Goal: Task Accomplishment & Management: Manage account settings

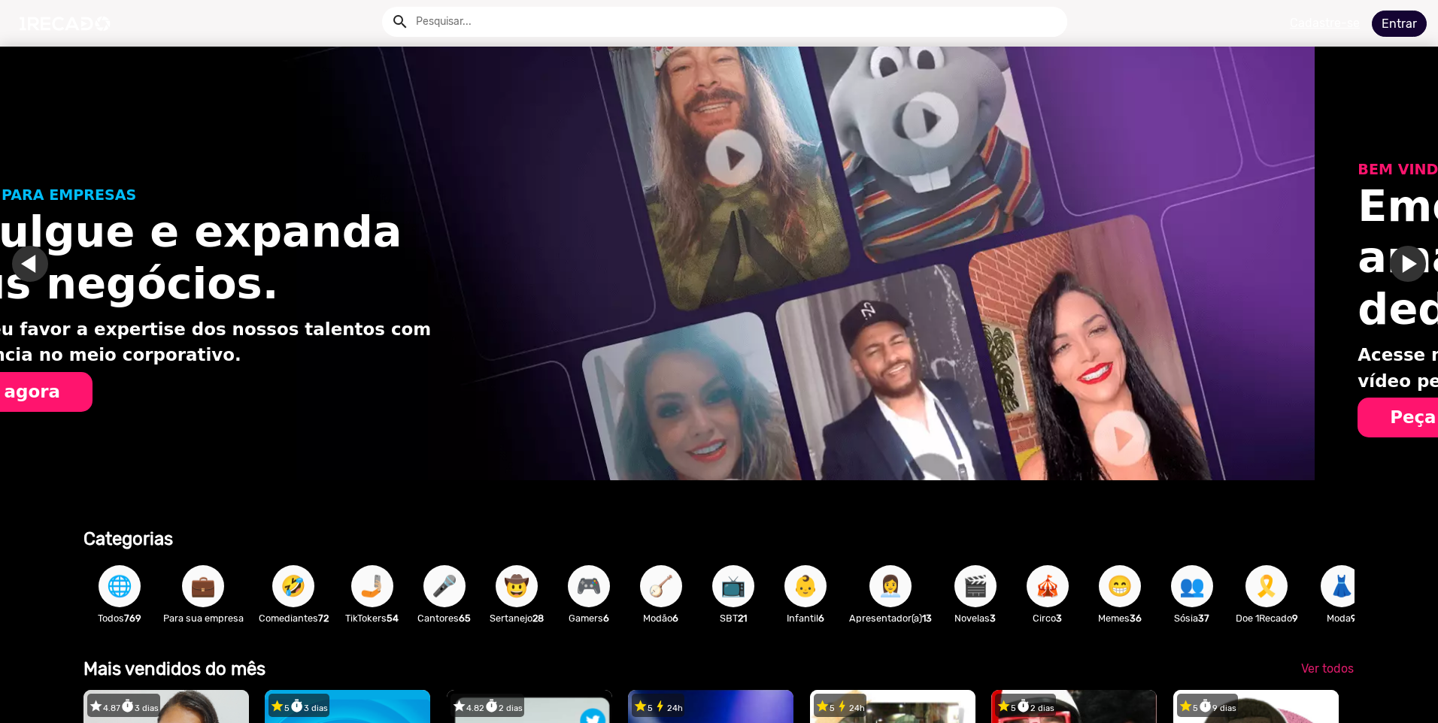
click at [1400, 25] on link "Entrar" at bounding box center [1399, 24] width 55 height 26
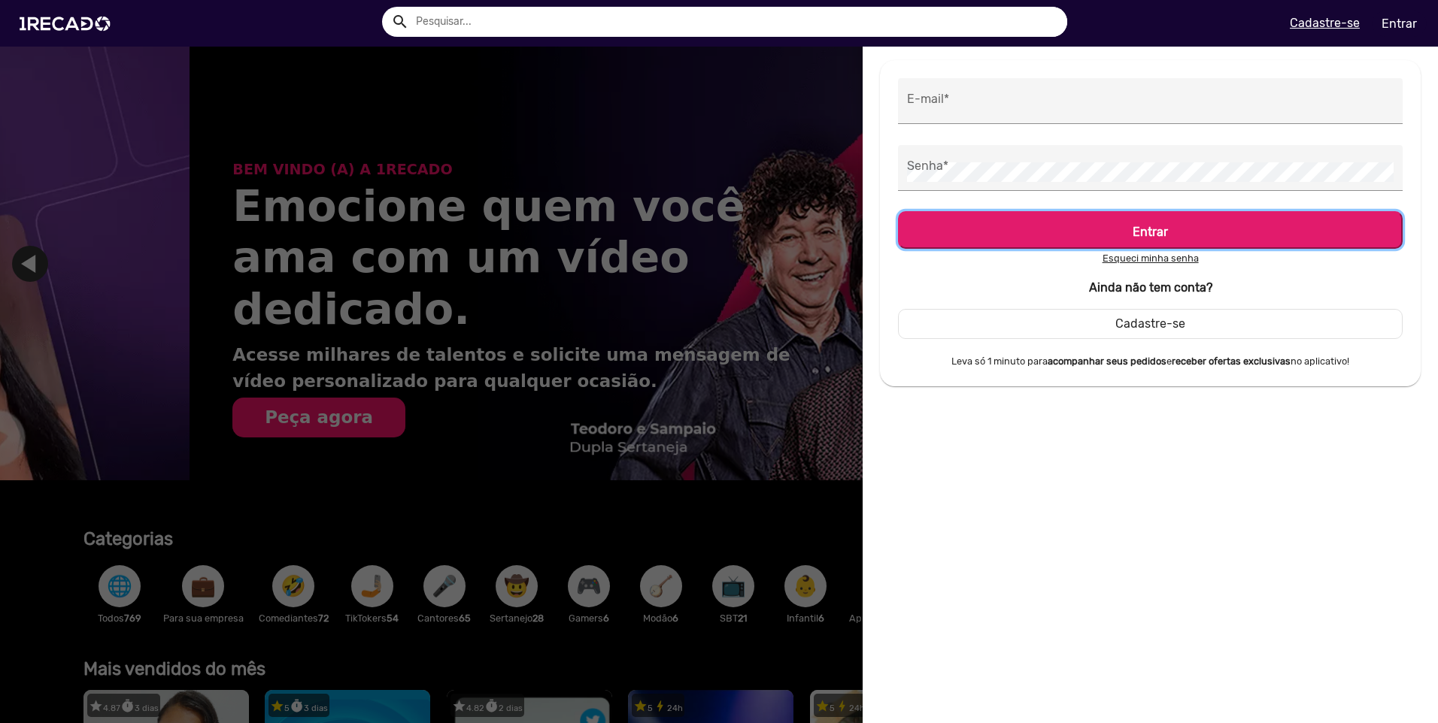
scroll to position [0, 2853]
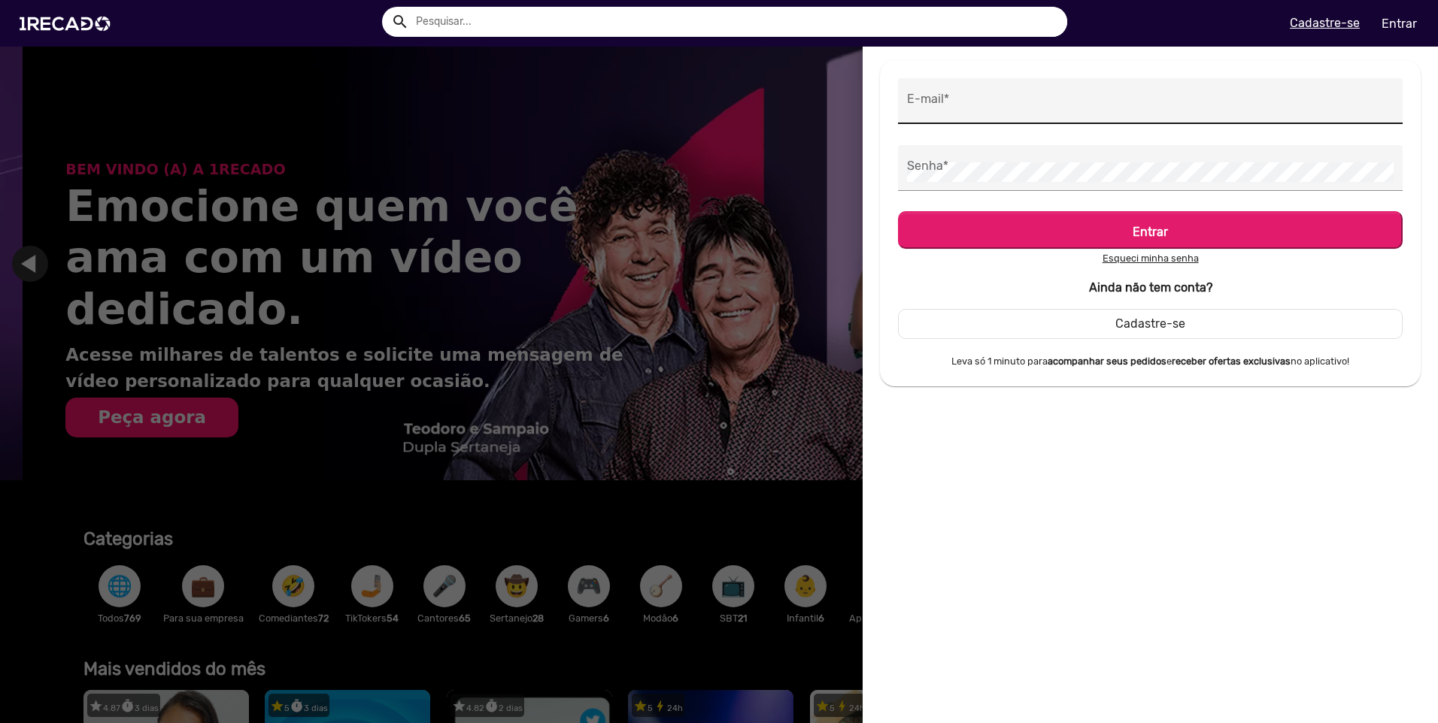
click at [996, 112] on input "E-mail *" at bounding box center [1150, 106] width 487 height 20
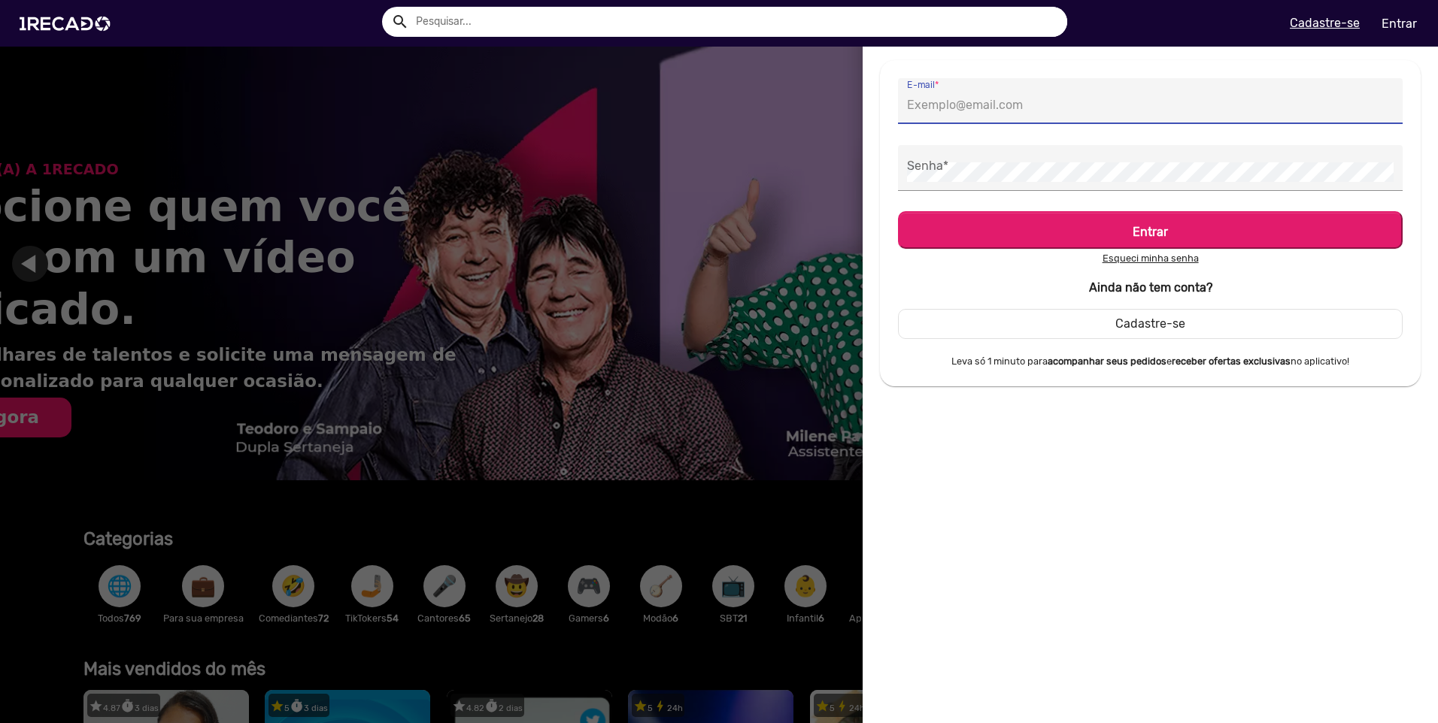
type input "[EMAIL_ADDRESS][DOMAIN_NAME]"
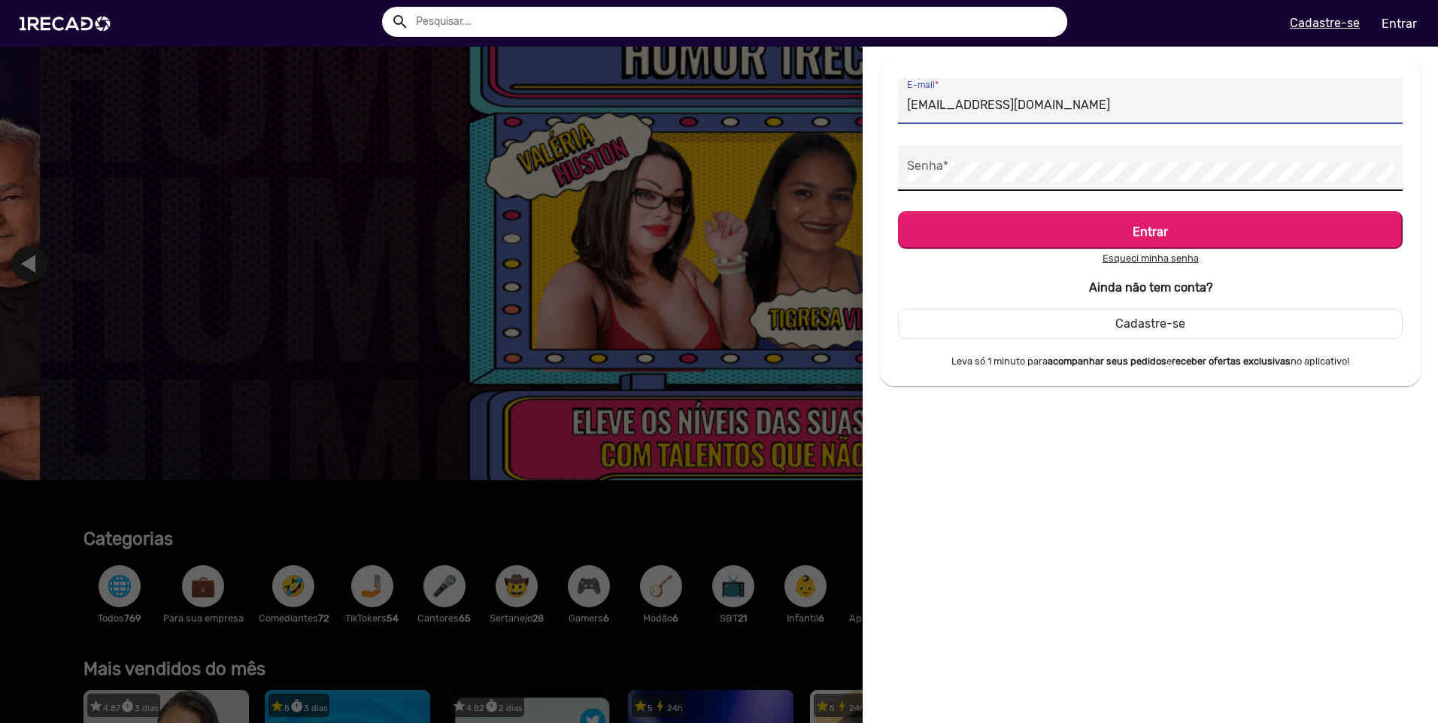
click at [941, 159] on div "Senha *" at bounding box center [1150, 168] width 487 height 46
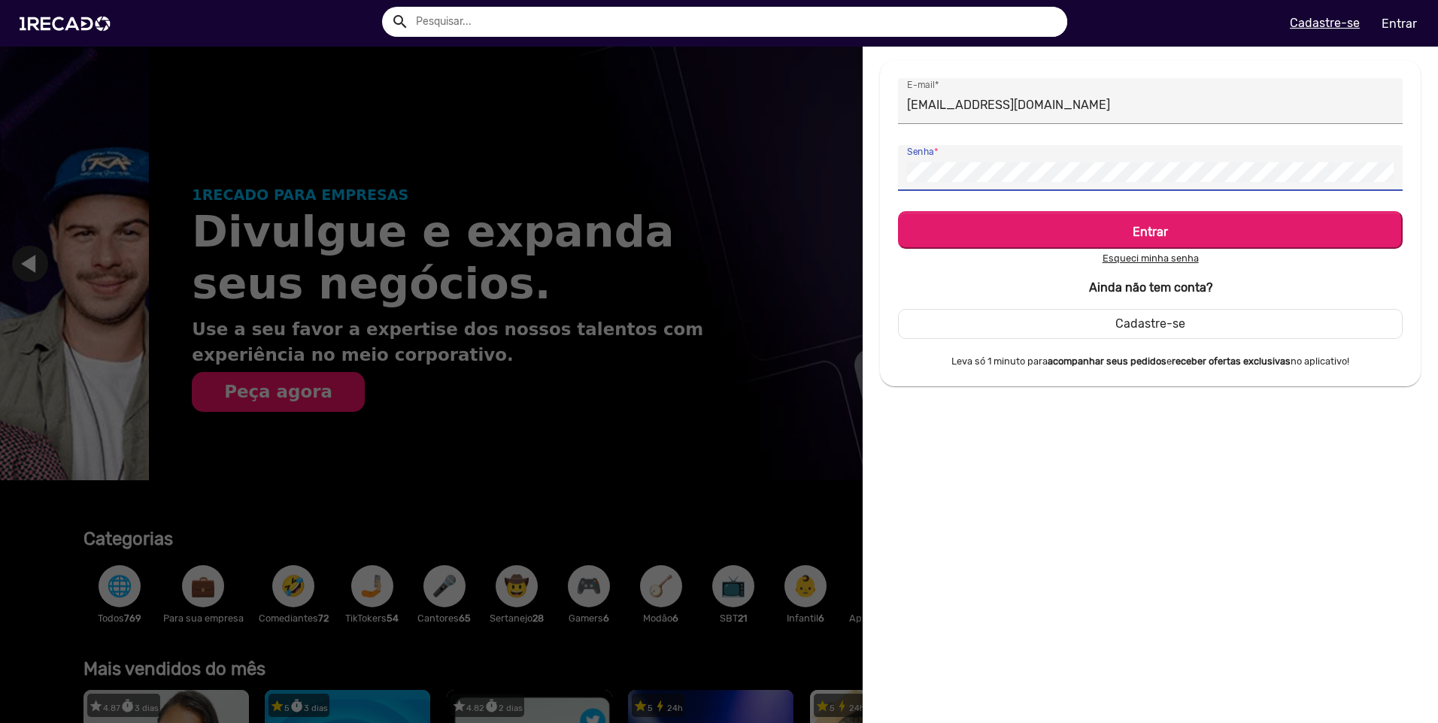
scroll to position [0, 0]
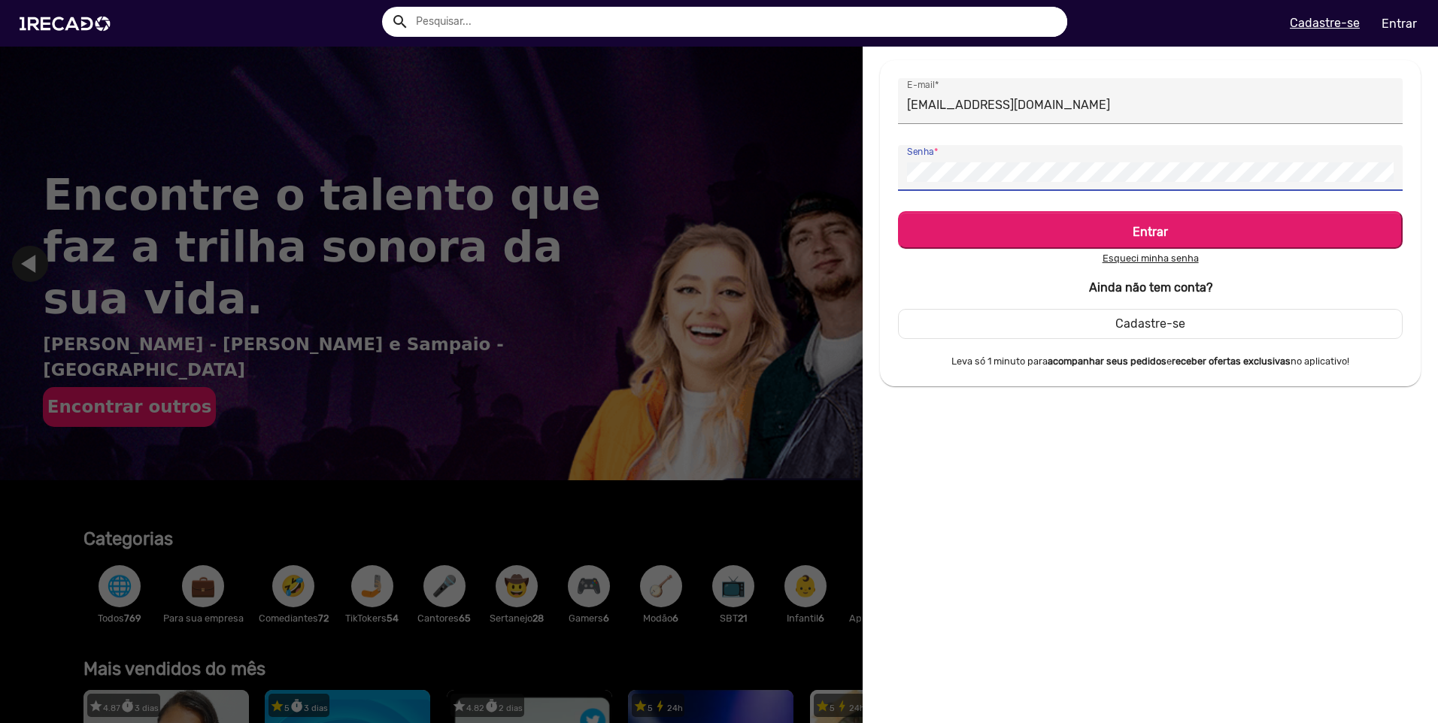
click at [1153, 264] on p "Esqueci minha senha" at bounding box center [1150, 258] width 505 height 18
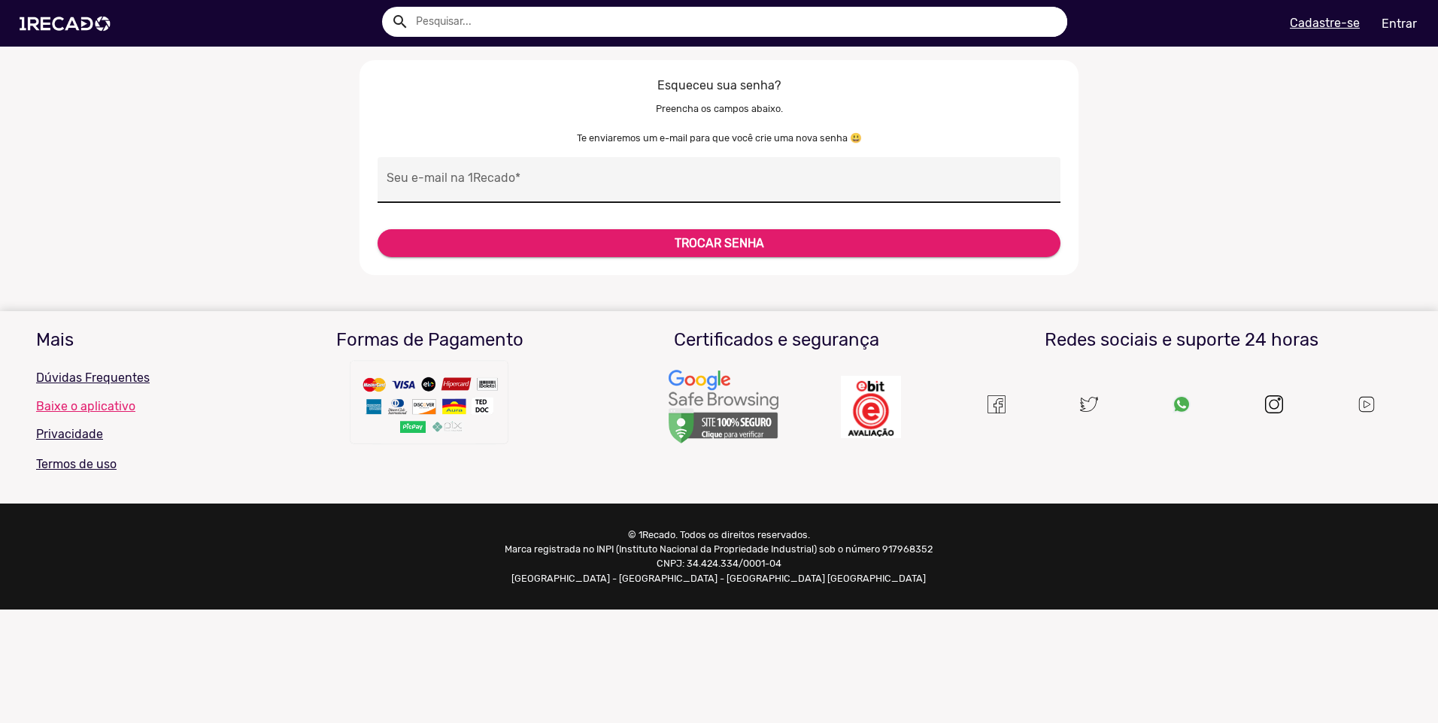
click at [856, 180] on input "Seu e-mail na 1Recado *" at bounding box center [719, 184] width 665 height 20
click at [792, 241] on button "TROCAR SENHA" at bounding box center [718, 243] width 683 height 28
click at [678, 182] on input "[EMAIL_ADDRESS][DOMAIN_NAME]" at bounding box center [719, 184] width 665 height 20
drag, startPoint x: 629, startPoint y: 180, endPoint x: 154, endPoint y: 169, distance: 475.4
click at [154, 169] on ur-forgot-password-modal "Esqueceu sua senha? Preencha os campos abaixo. Te enviaremos um e-mail para que…" at bounding box center [719, 223] width 1438 height 326
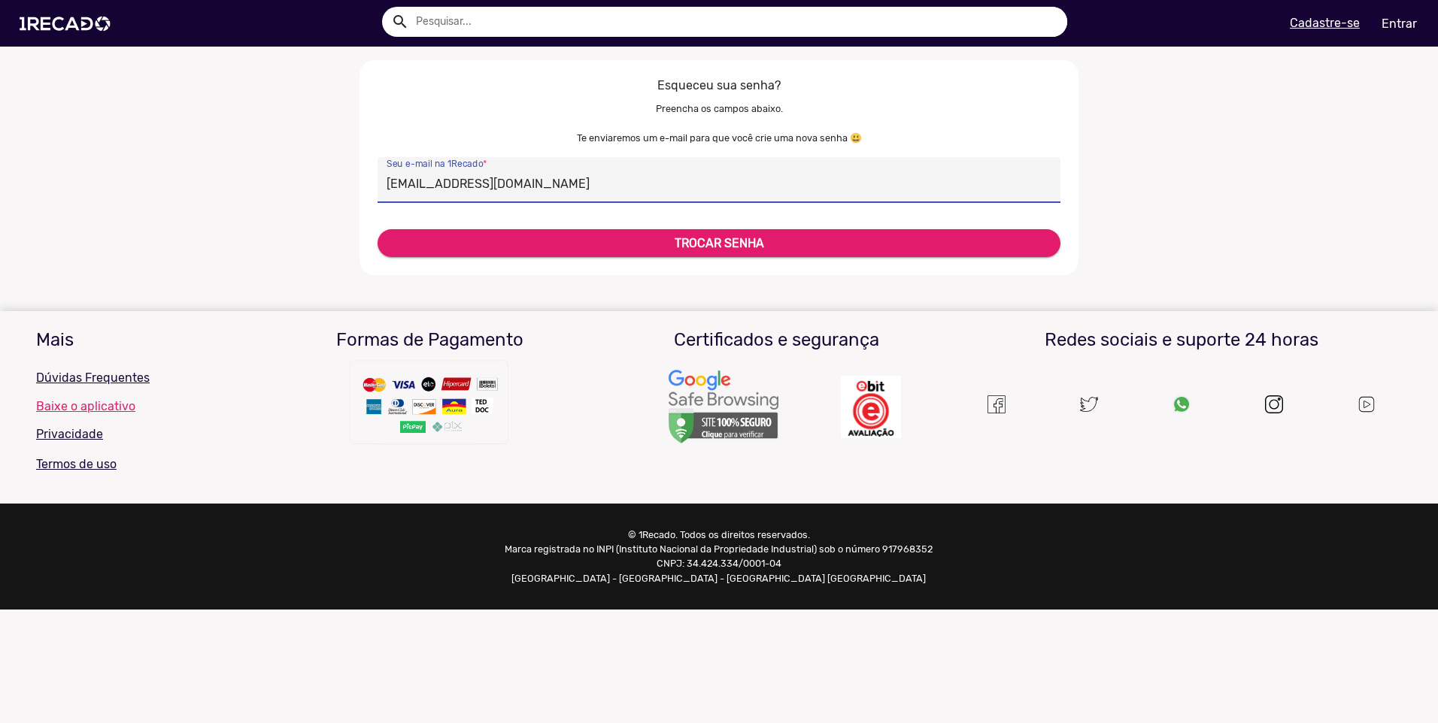
type input "[EMAIL_ADDRESS][DOMAIN_NAME]"
click at [671, 241] on button "TROCAR SENHA" at bounding box center [718, 243] width 683 height 28
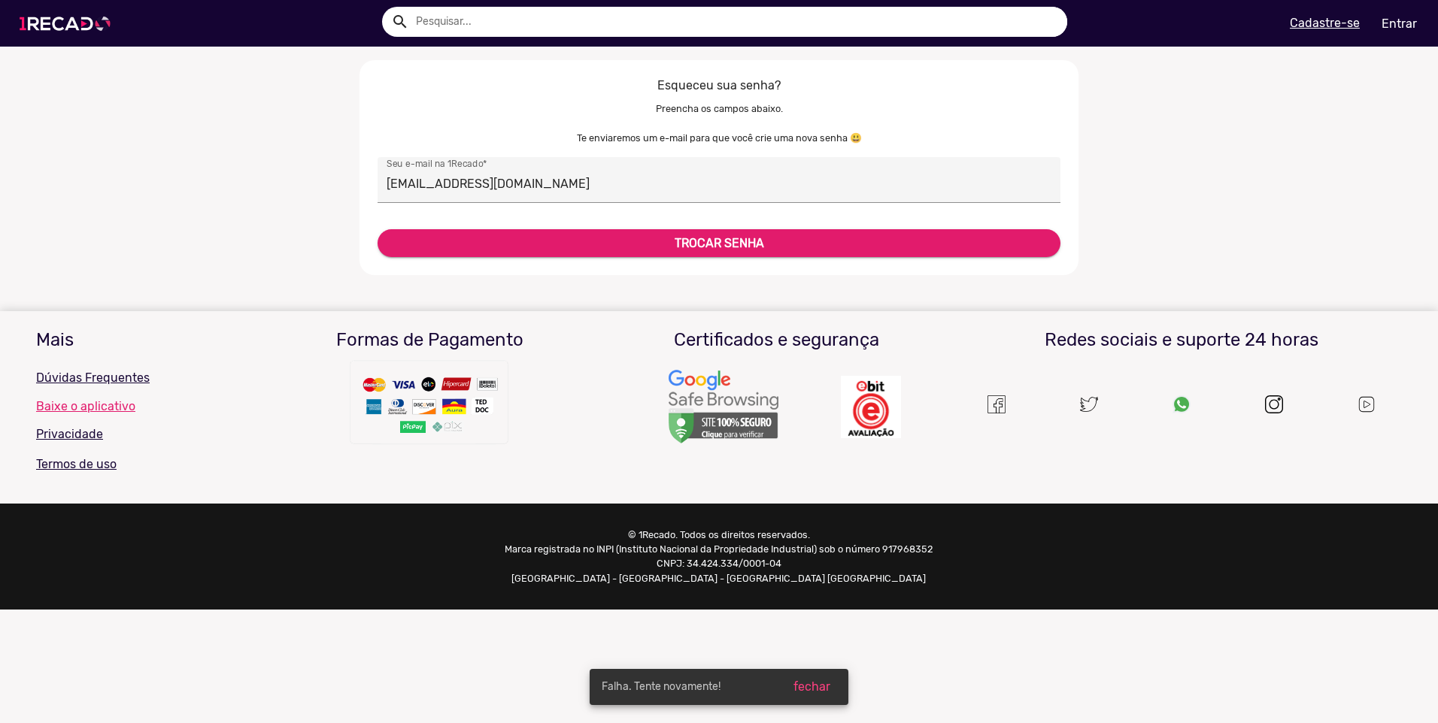
click at [102, 25] on img at bounding box center [68, 24] width 114 height 64
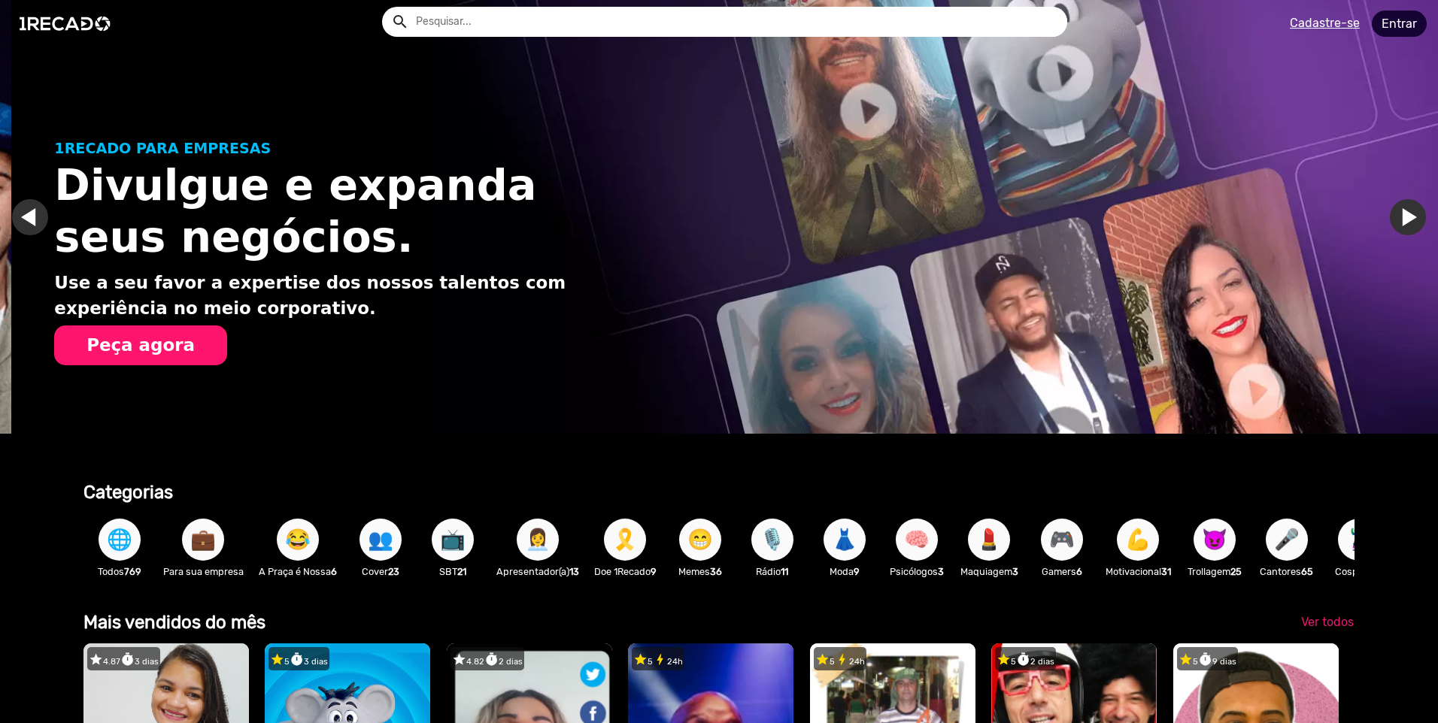
click at [1393, 20] on link "Entrar" at bounding box center [1399, 24] width 55 height 26
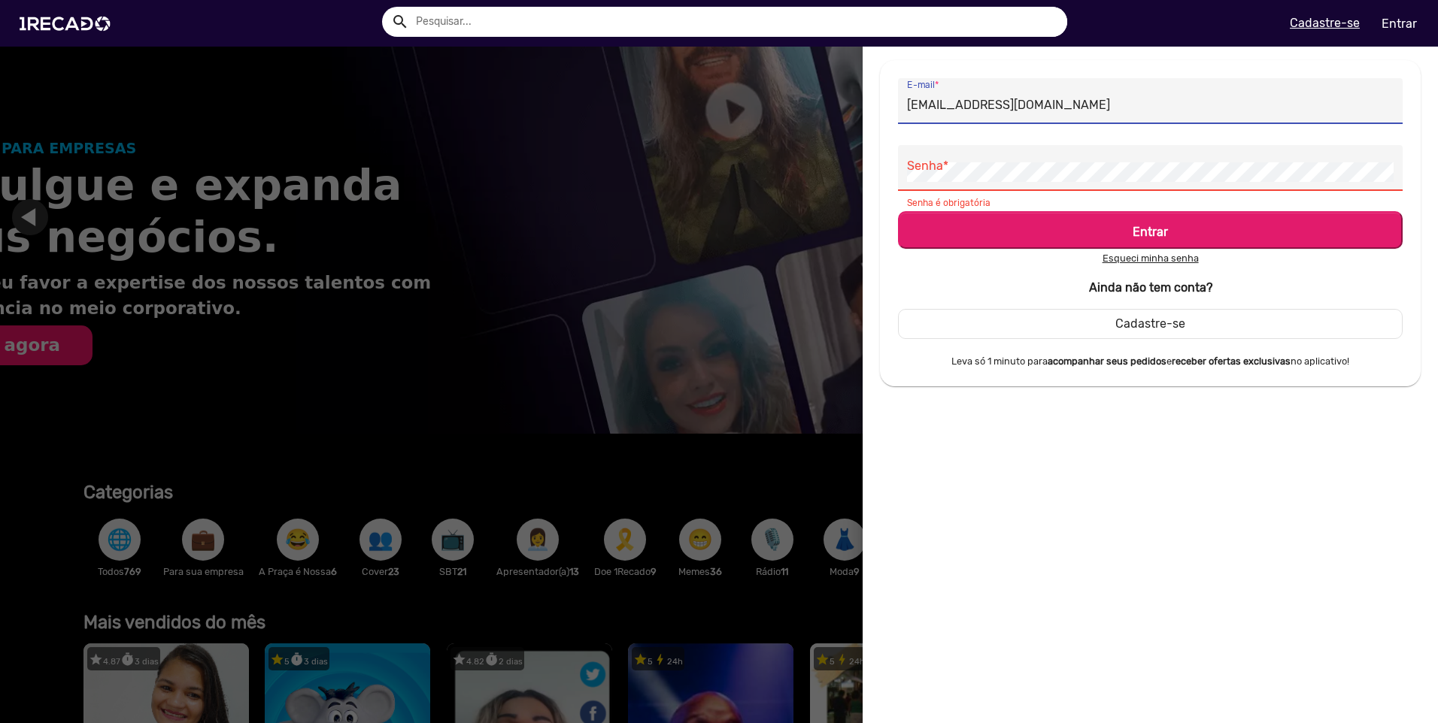
click at [1146, 111] on input "[EMAIL_ADDRESS][DOMAIN_NAME]" at bounding box center [1150, 106] width 487 height 20
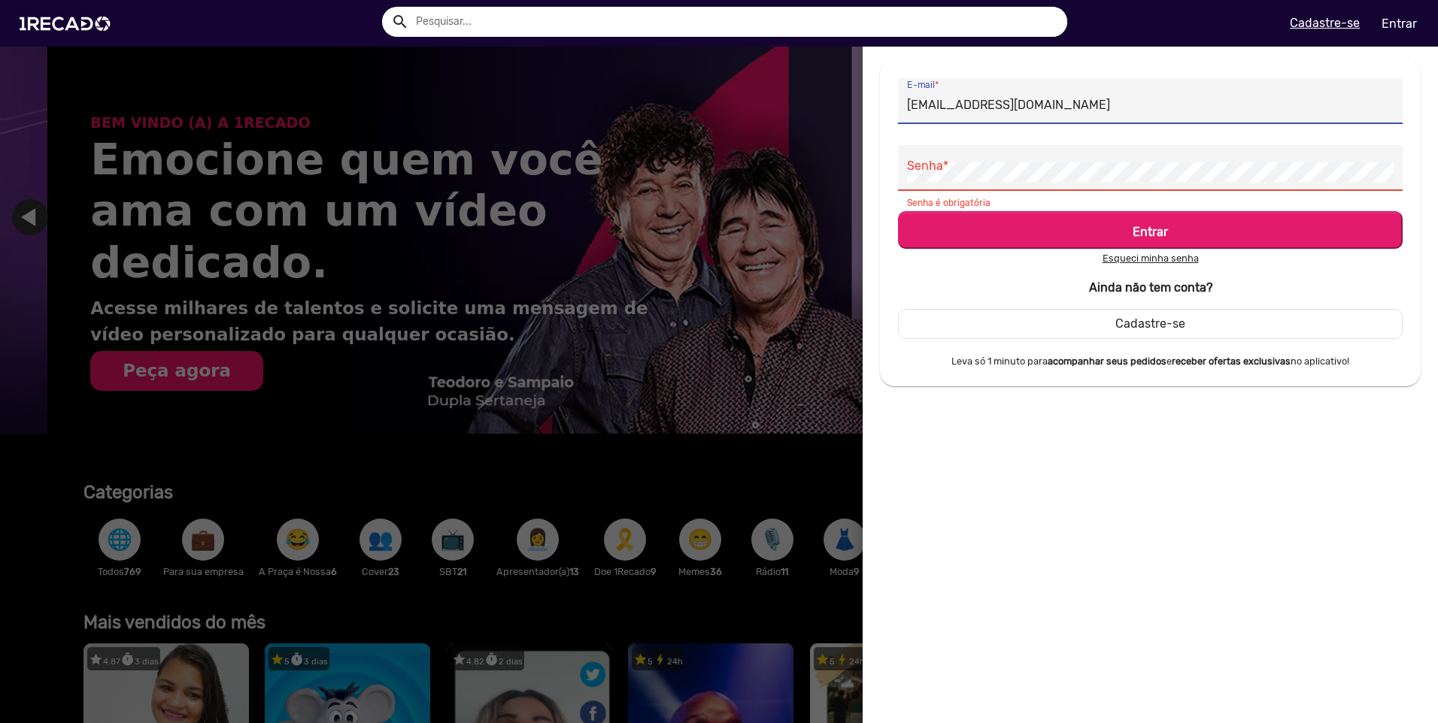
scroll to position [0, 2853]
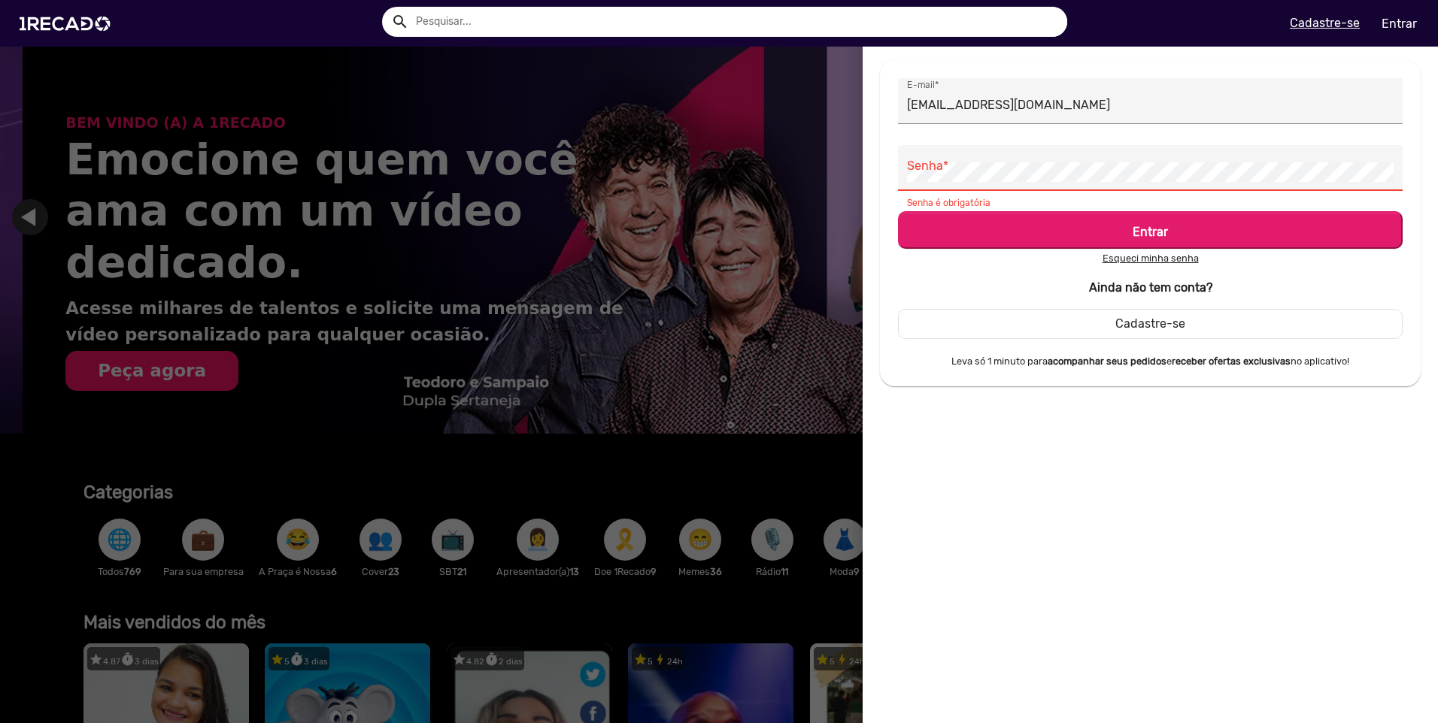
click at [1020, 161] on div "Senha *" at bounding box center [1150, 168] width 487 height 46
